Goal: Register for event/course

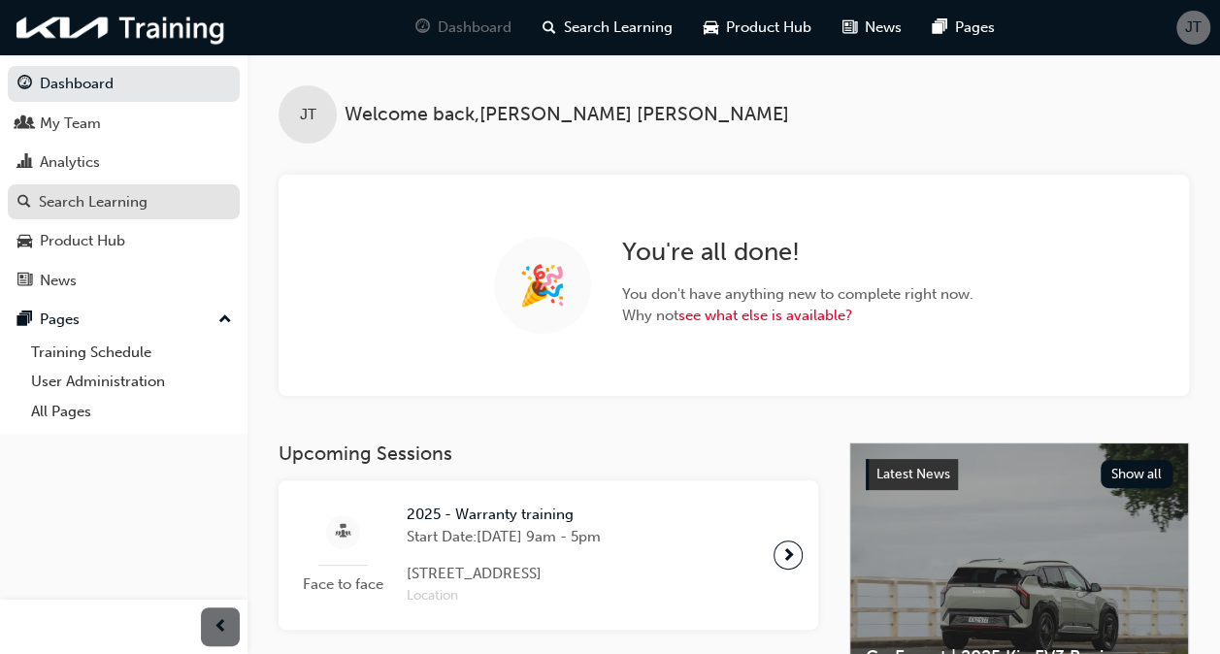
click at [86, 201] on div "Search Learning" at bounding box center [93, 202] width 109 height 22
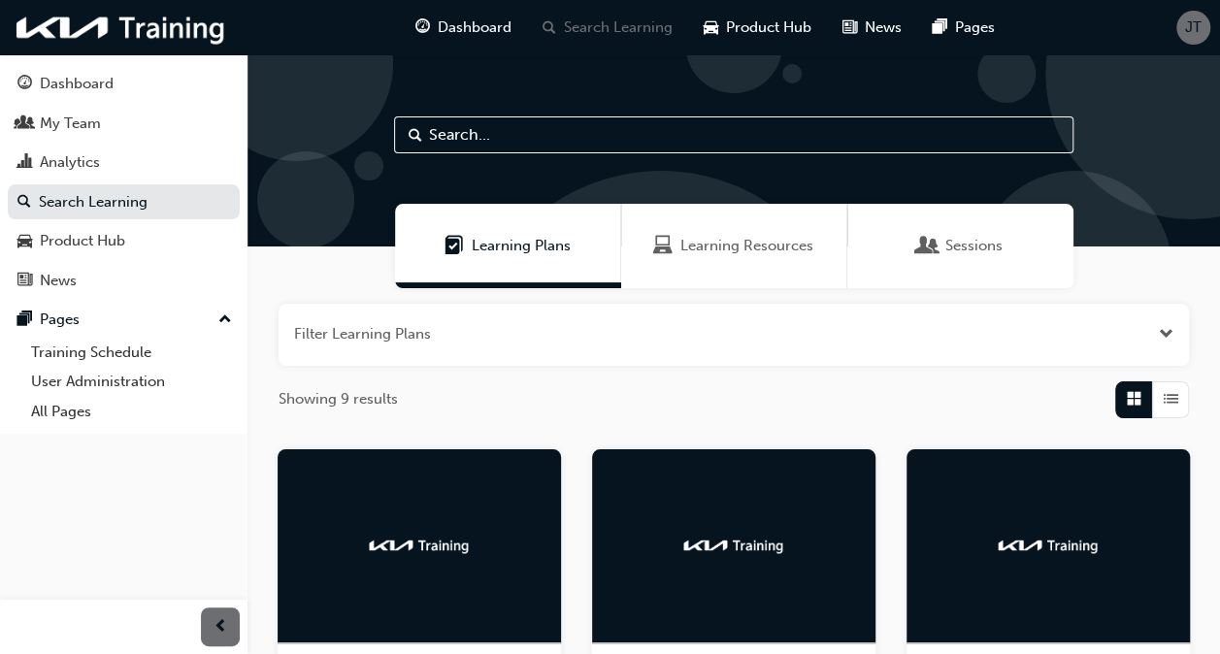
click at [990, 252] on span "Sessions" at bounding box center [973, 246] width 57 height 22
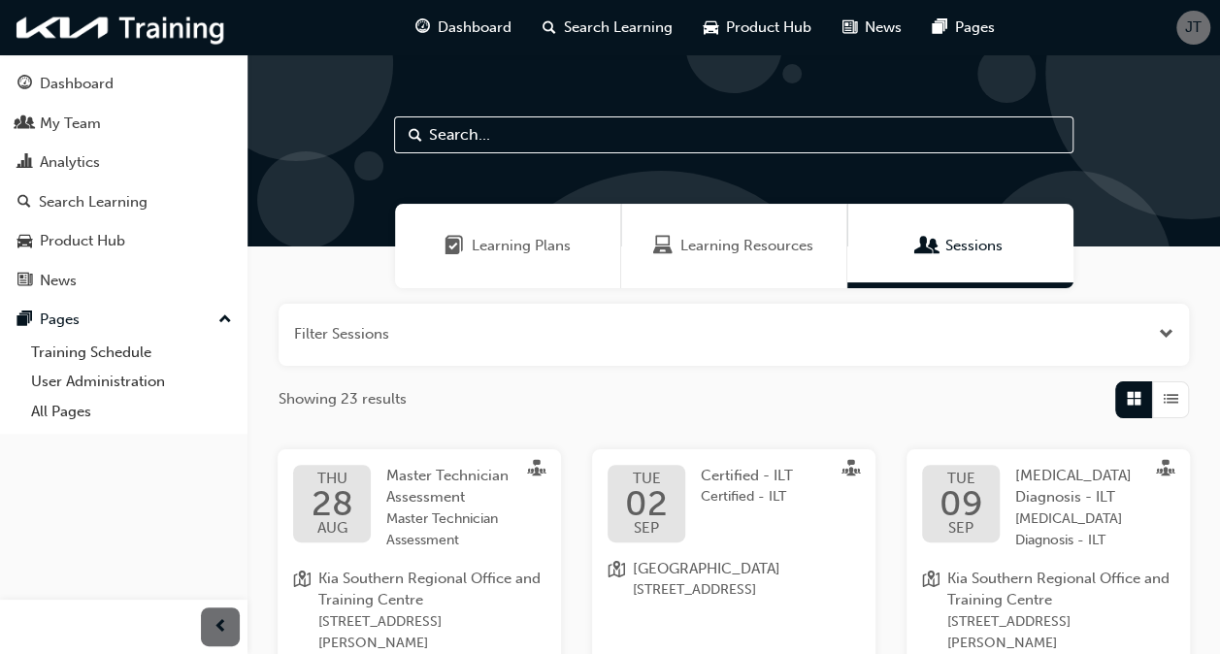
click at [1162, 330] on span "Open the filter" at bounding box center [1166, 334] width 15 height 22
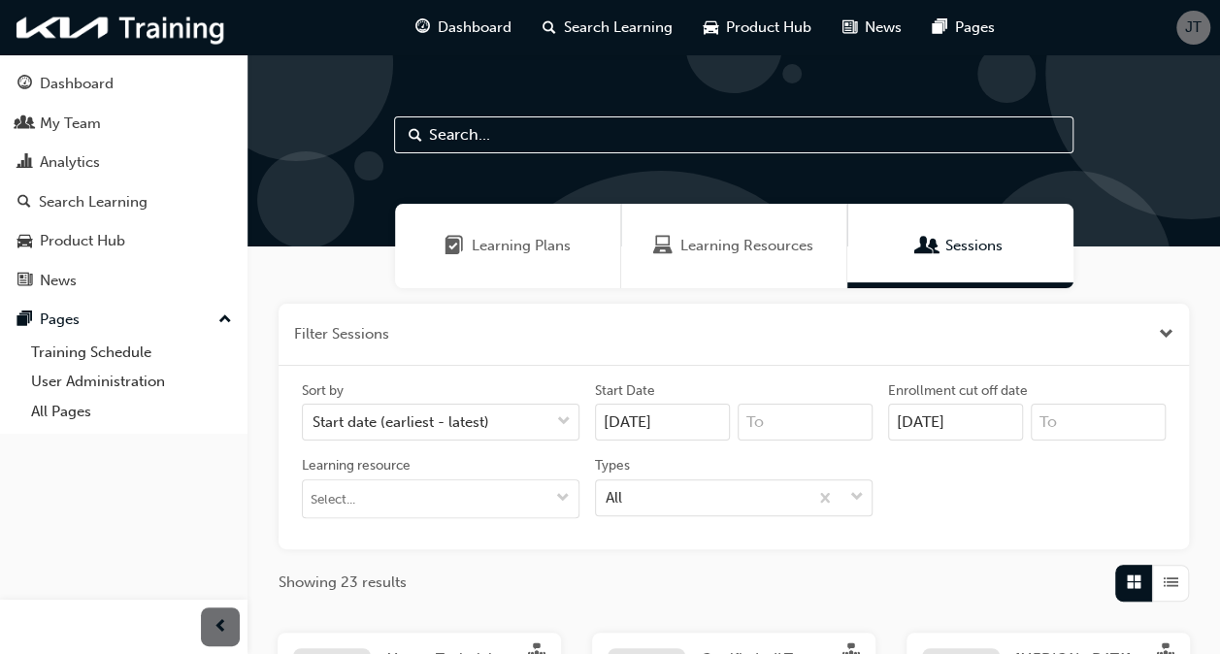
click at [671, 424] on input "[DATE]" at bounding box center [662, 422] width 135 height 37
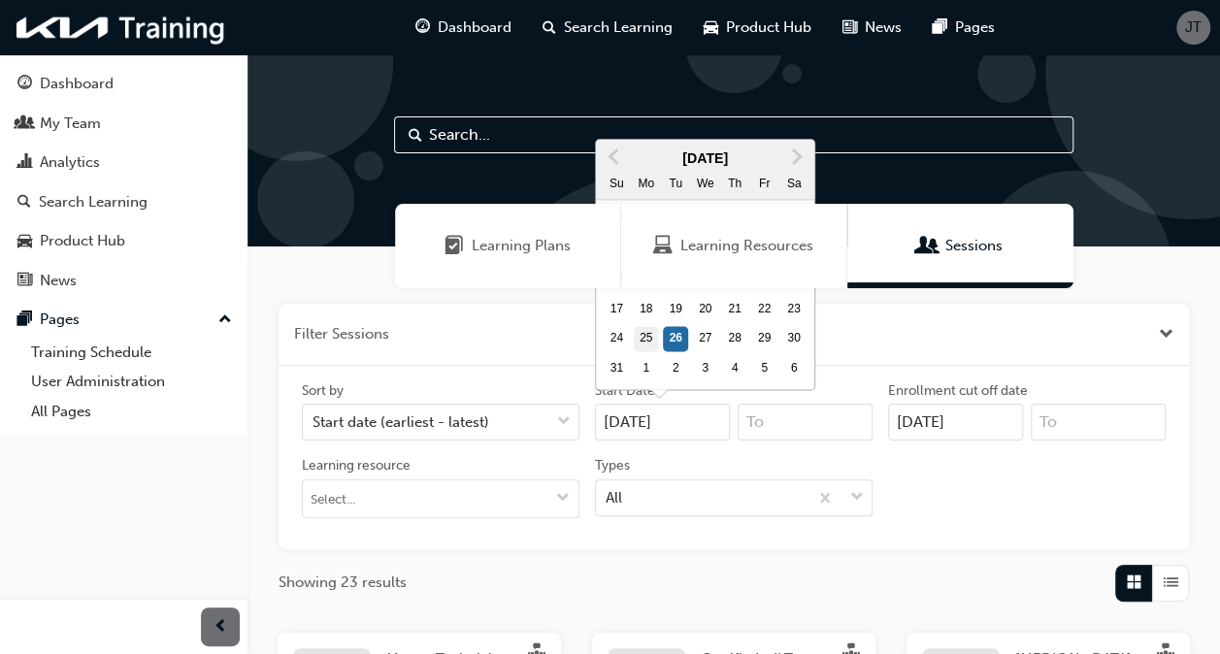
click at [649, 336] on div "25" at bounding box center [646, 338] width 25 height 25
click at [649, 404] on input "[DATE]" at bounding box center [662, 422] width 135 height 37
type input "[DATE]"
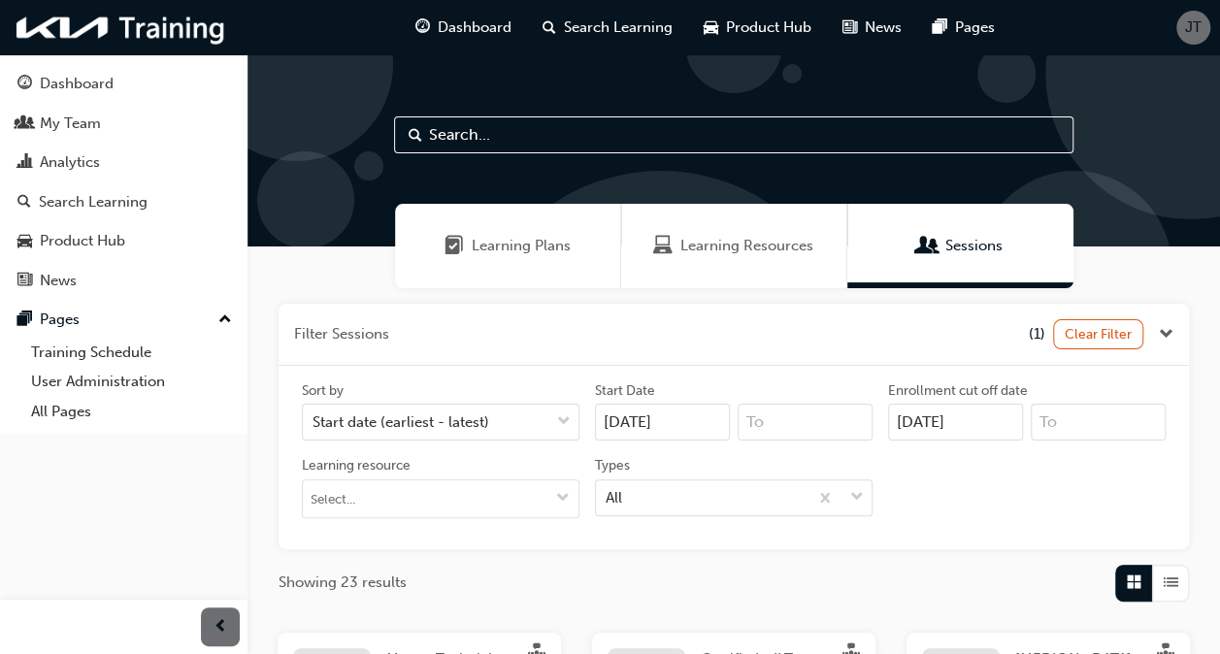
click at [990, 408] on input "[DATE]" at bounding box center [955, 422] width 135 height 37
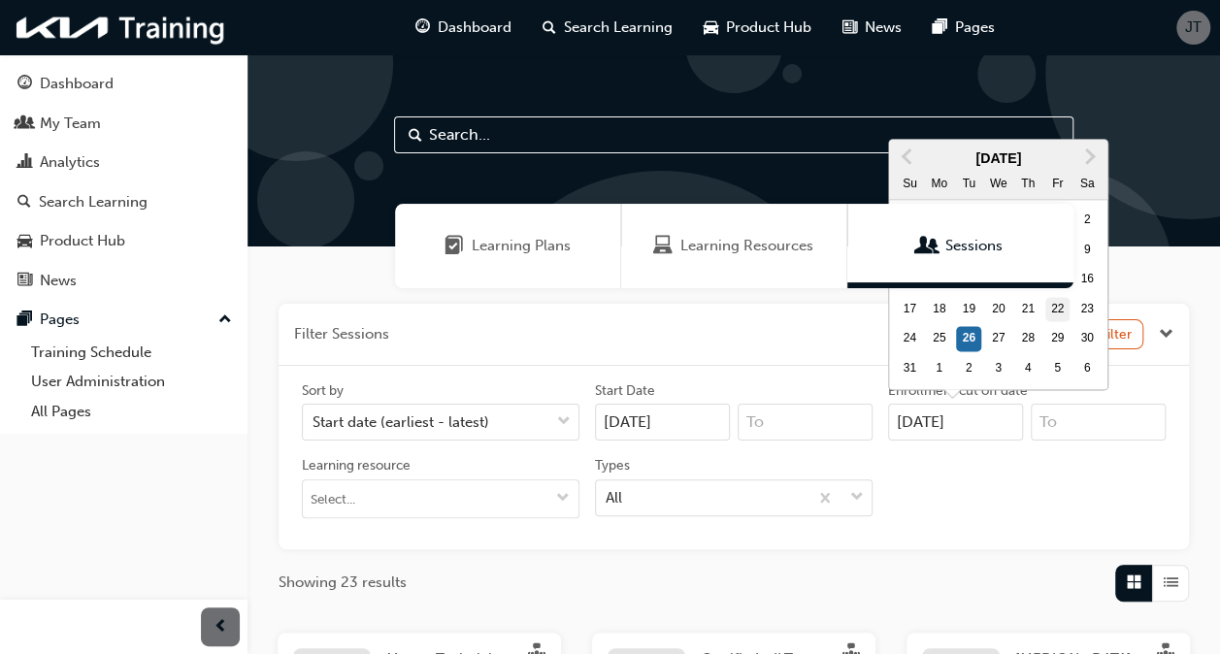
click at [1061, 306] on div "22" at bounding box center [1057, 309] width 25 height 25
click at [1023, 404] on input "[DATE]" at bounding box center [955, 422] width 135 height 37
type input "[DATE]"
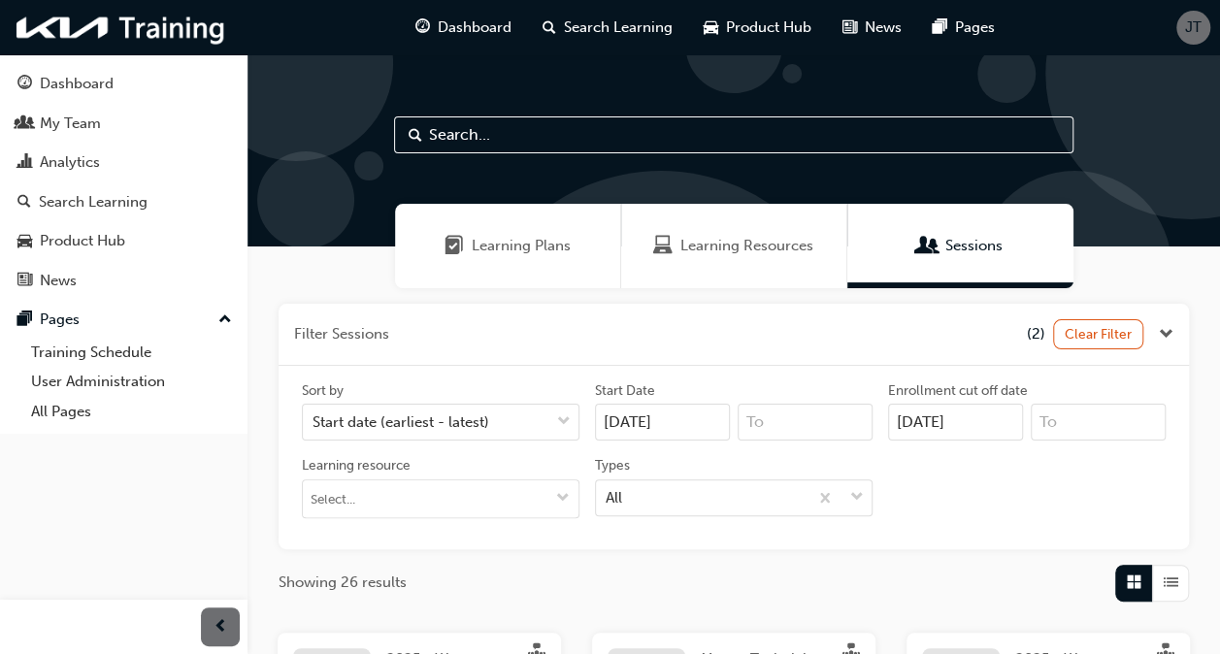
click at [947, 557] on div "Filter Sessions (2) Clear Filter Sort by Start date (earliest - latest) Start D…" at bounding box center [734, 453] width 910 height 298
click at [1171, 326] on span "Close the filter" at bounding box center [1166, 334] width 15 height 22
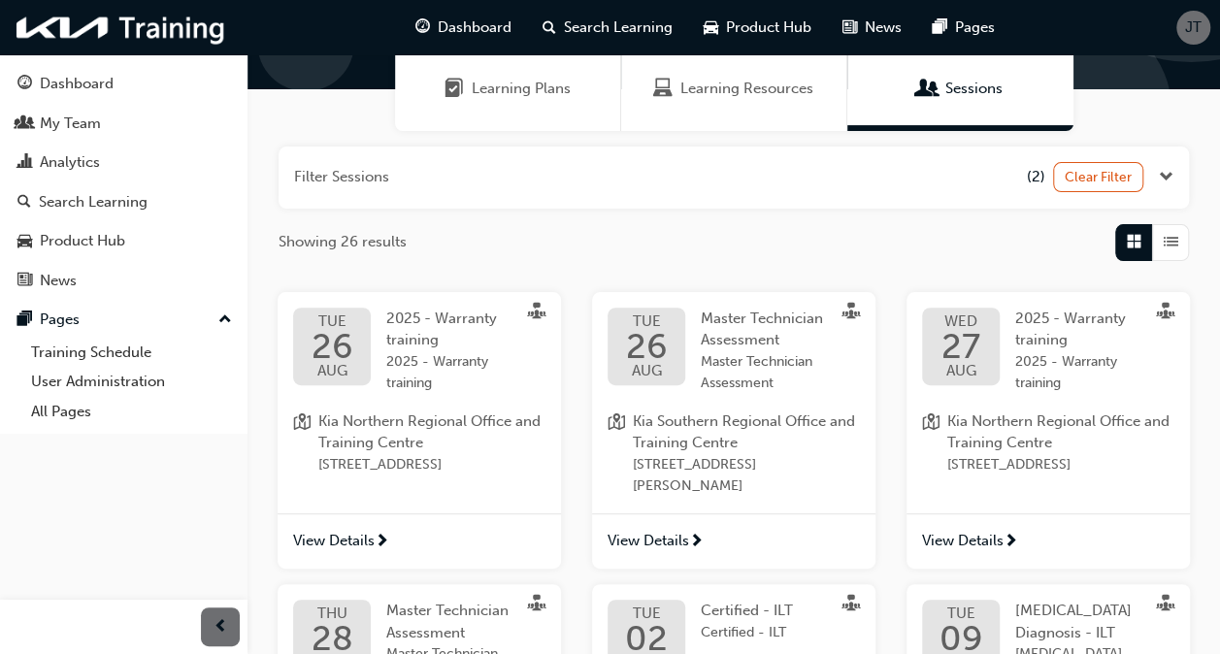
scroll to position [179, 0]
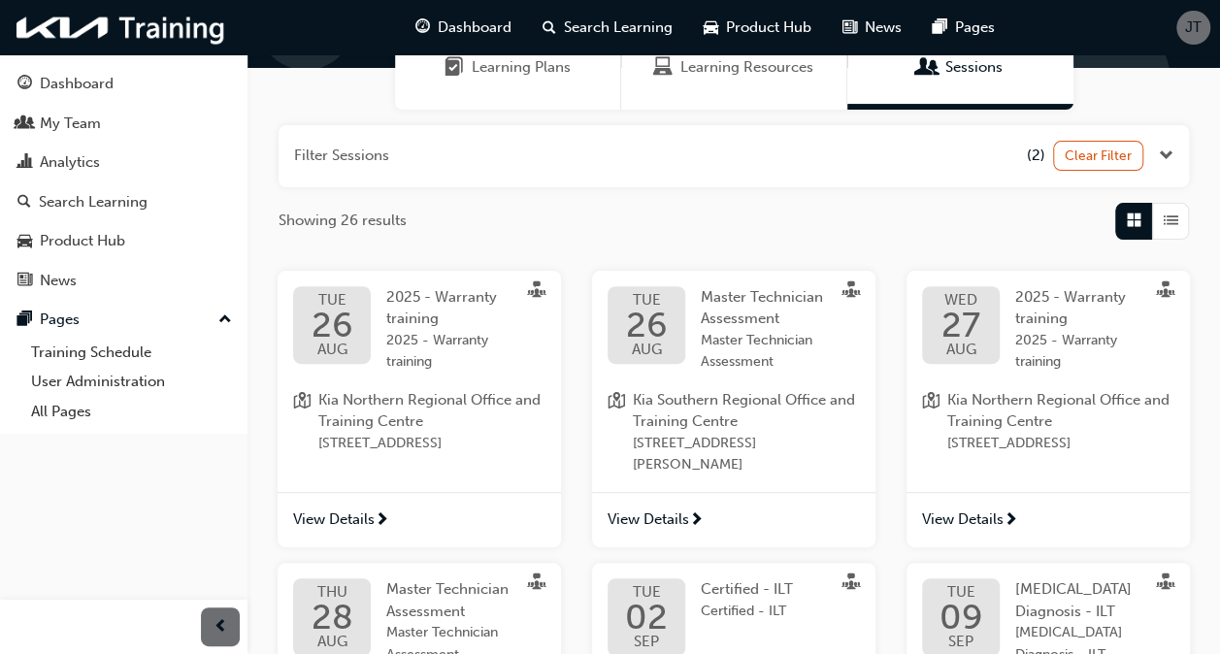
click at [334, 510] on span "View Details" at bounding box center [334, 520] width 82 height 22
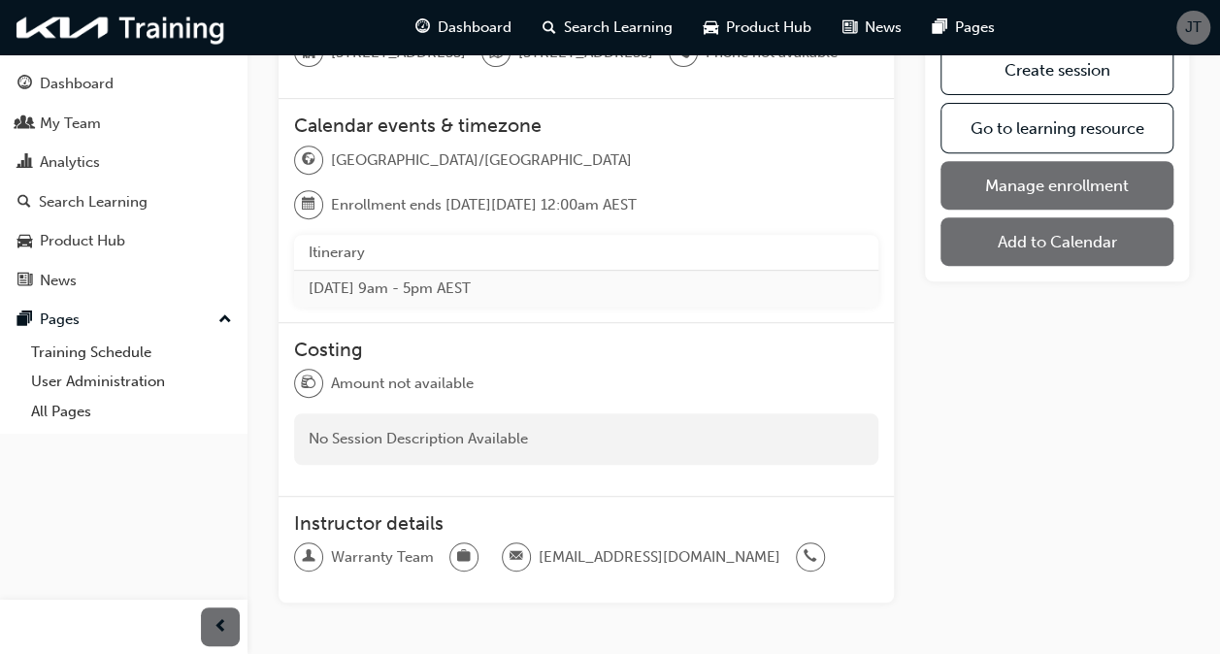
scroll to position [344, 0]
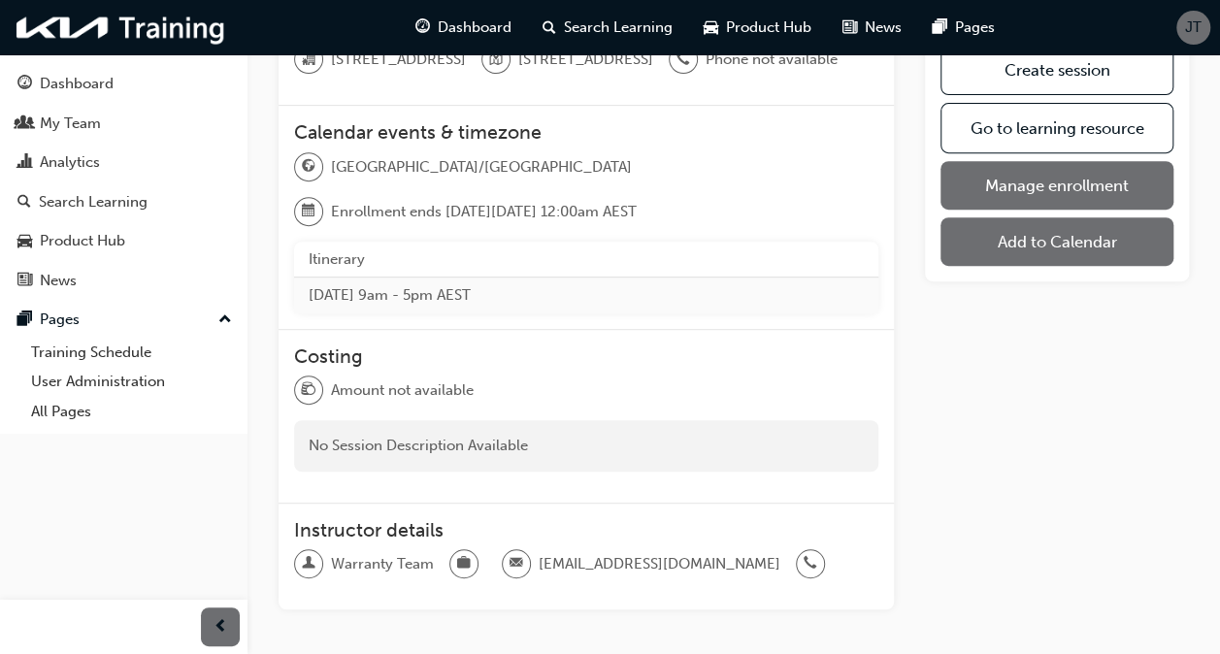
click at [1029, 175] on link "Manage enrollment" at bounding box center [1056, 185] width 233 height 49
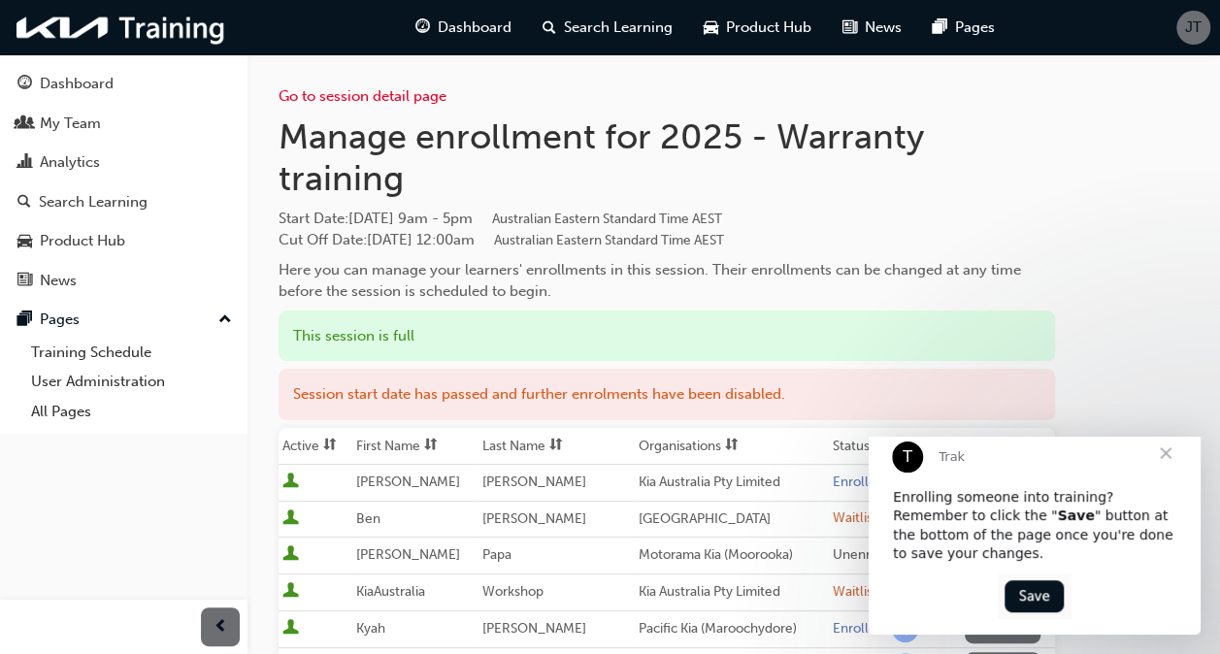
click at [1166, 460] on span "Close" at bounding box center [1166, 453] width 70 height 70
